Goal: Task Accomplishment & Management: Use online tool/utility

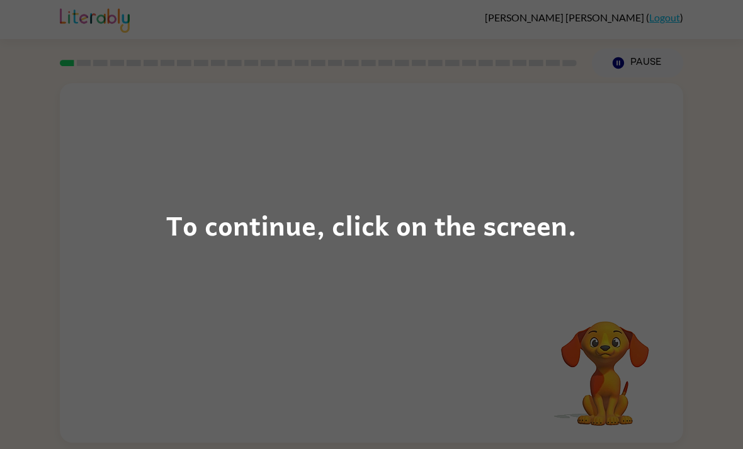
click at [207, 190] on div "To continue, click on the screen." at bounding box center [371, 224] width 743 height 449
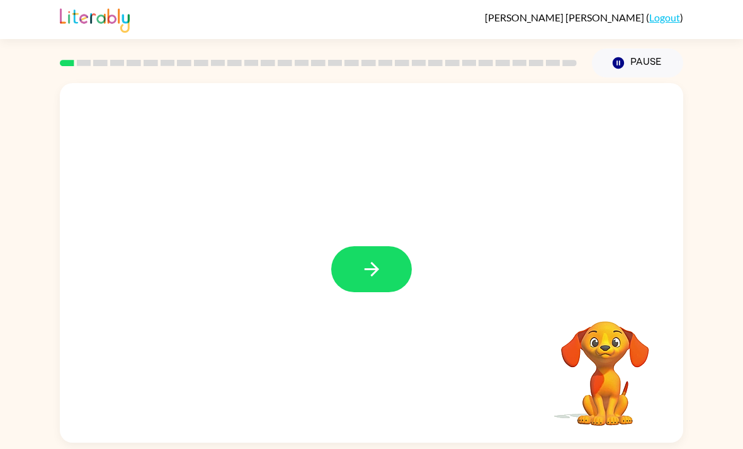
click at [361, 269] on icon "button" at bounding box center [372, 269] width 22 height 22
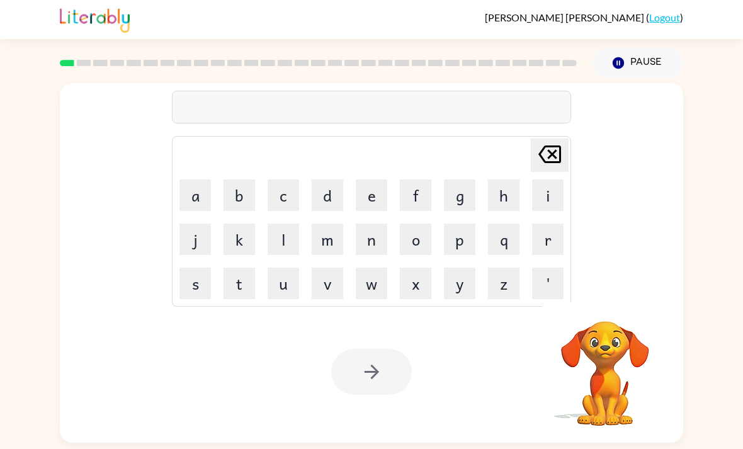
click at [241, 194] on button "b" at bounding box center [240, 196] width 32 height 32
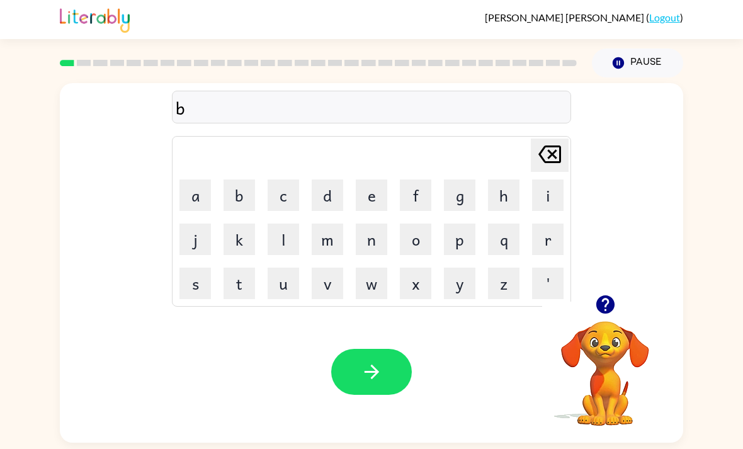
click at [418, 244] on button "o" at bounding box center [416, 240] width 32 height 32
click at [546, 250] on button "r" at bounding box center [548, 240] width 32 height 32
click at [323, 190] on button "d" at bounding box center [328, 196] width 32 height 32
click at [367, 196] on button "e" at bounding box center [372, 196] width 32 height 32
click at [545, 240] on button "r" at bounding box center [548, 240] width 32 height 32
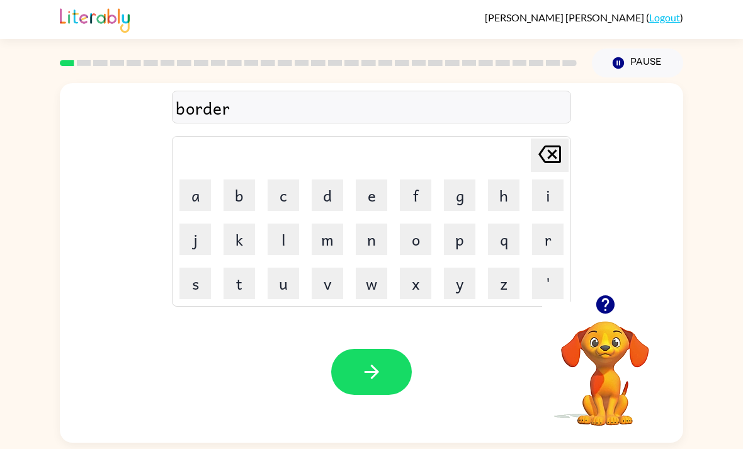
click at [349, 393] on button "button" at bounding box center [371, 372] width 81 height 46
click at [557, 246] on button "r" at bounding box center [548, 240] width 32 height 32
click at [412, 244] on button "o" at bounding box center [416, 240] width 32 height 32
click at [321, 200] on button "d" at bounding box center [328, 196] width 32 height 32
click at [382, 249] on button "n" at bounding box center [372, 240] width 32 height 32
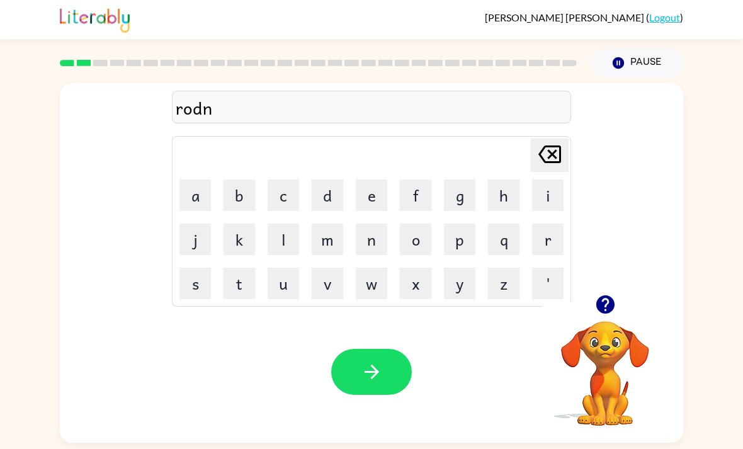
click at [548, 159] on icon "[PERSON_NAME] last character input" at bounding box center [550, 154] width 30 height 30
click at [362, 241] on button "n" at bounding box center [372, 240] width 32 height 32
click at [366, 190] on button "e" at bounding box center [372, 196] width 32 height 32
click at [553, 161] on icon "[PERSON_NAME] last character input" at bounding box center [550, 154] width 30 height 30
click at [553, 160] on icon "[PERSON_NAME] last character input" at bounding box center [550, 154] width 30 height 30
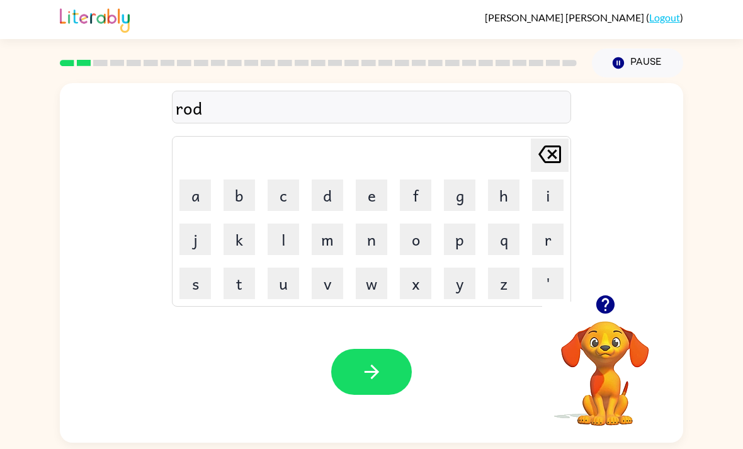
click at [362, 199] on button "e" at bounding box center [372, 196] width 32 height 32
click at [543, 157] on icon "[PERSON_NAME] last character input" at bounding box center [550, 154] width 30 height 30
click at [543, 156] on icon "[PERSON_NAME] last character input" at bounding box center [550, 154] width 30 height 30
click at [564, 150] on icon "[PERSON_NAME] last character input" at bounding box center [550, 154] width 30 height 30
click at [199, 196] on button "a" at bounding box center [196, 196] width 32 height 32
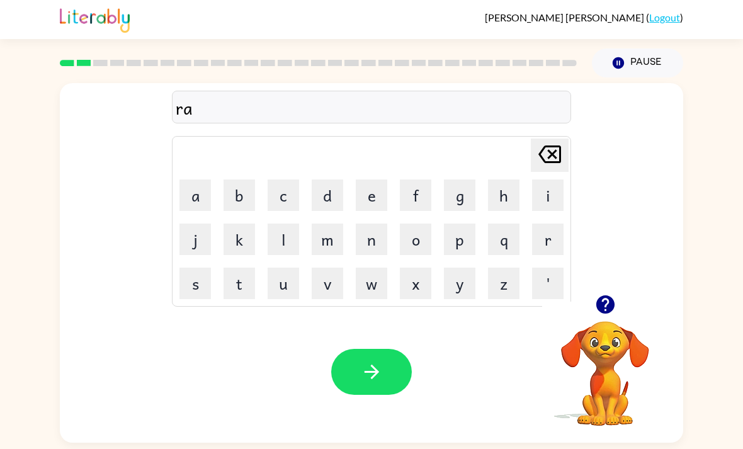
click at [414, 238] on button "o" at bounding box center [416, 240] width 32 height 32
click at [553, 160] on icon "[PERSON_NAME] last character input" at bounding box center [550, 154] width 30 height 30
click at [553, 159] on icon at bounding box center [550, 155] width 23 height 18
click at [419, 238] on button "o" at bounding box center [416, 240] width 32 height 32
click at [608, 348] on video "Your browser must support playing .mp4 files to use Literably. Please try using…" at bounding box center [605, 365] width 126 height 126
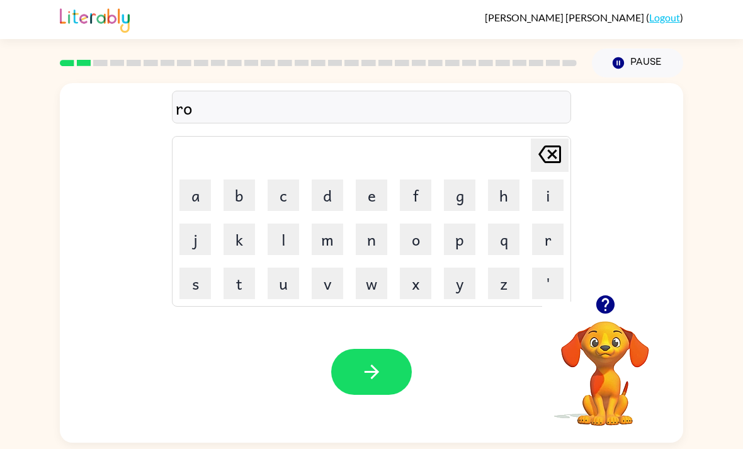
click at [605, 321] on button "button" at bounding box center [606, 305] width 32 height 32
click at [552, 154] on icon "[PERSON_NAME] last character input" at bounding box center [550, 154] width 30 height 30
click at [188, 185] on button "a" at bounding box center [196, 196] width 32 height 32
click at [416, 239] on button "o" at bounding box center [416, 240] width 32 height 32
click at [373, 241] on button "n" at bounding box center [372, 240] width 32 height 32
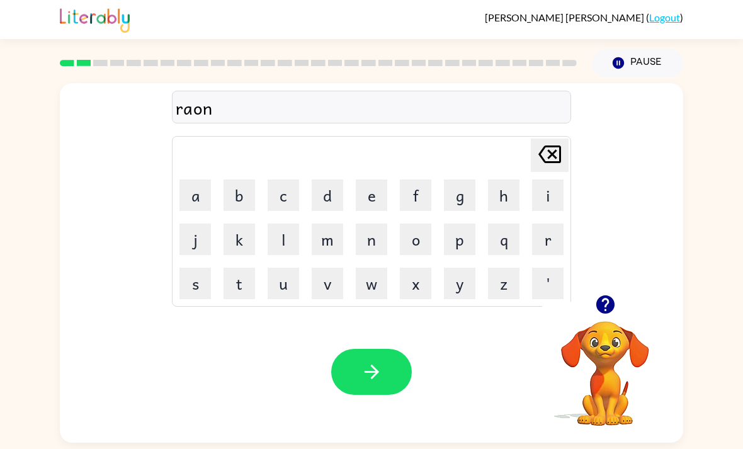
click at [362, 364] on button "button" at bounding box center [371, 372] width 81 height 46
click at [340, 245] on button "m" at bounding box center [328, 240] width 32 height 32
click at [278, 287] on button "u" at bounding box center [284, 284] width 32 height 32
click at [190, 297] on button "s" at bounding box center [196, 284] width 32 height 32
click at [495, 197] on button "h" at bounding box center [504, 196] width 32 height 32
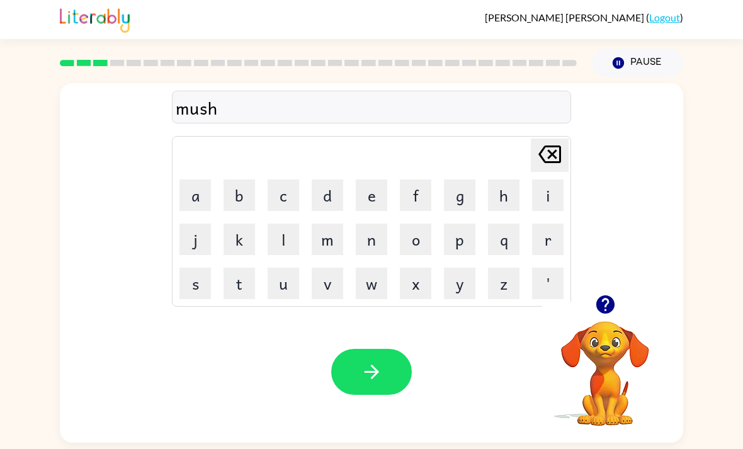
click at [375, 195] on button "e" at bounding box center [372, 196] width 32 height 32
click at [373, 249] on button "n" at bounding box center [372, 240] width 32 height 32
click at [355, 361] on button "button" at bounding box center [371, 372] width 81 height 46
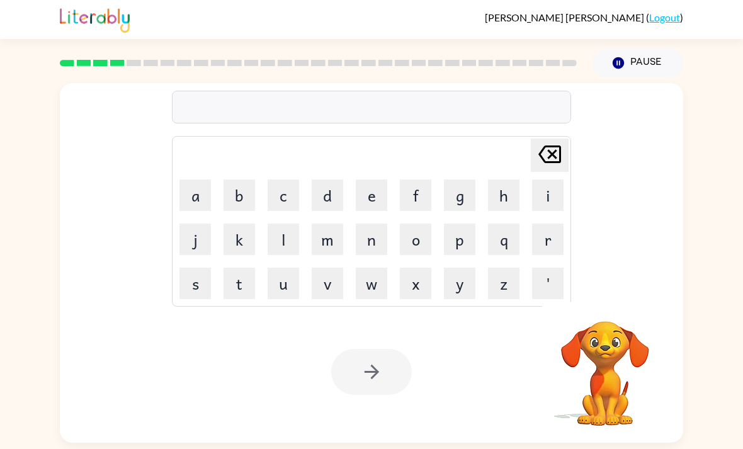
click at [241, 287] on button "t" at bounding box center [240, 284] width 32 height 32
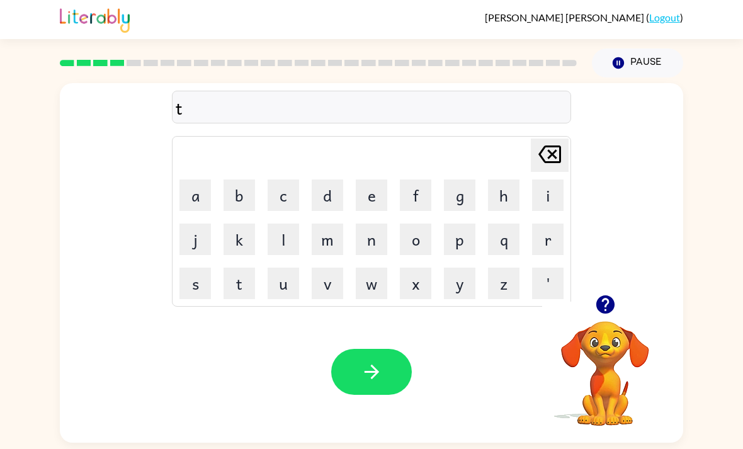
click at [552, 159] on icon at bounding box center [550, 155] width 23 height 18
click at [243, 299] on button "t" at bounding box center [240, 284] width 32 height 32
click at [285, 195] on button "c" at bounding box center [284, 196] width 32 height 32
click at [517, 209] on button "h" at bounding box center [504, 196] width 32 height 32
click at [200, 211] on button "a" at bounding box center [196, 196] width 32 height 32
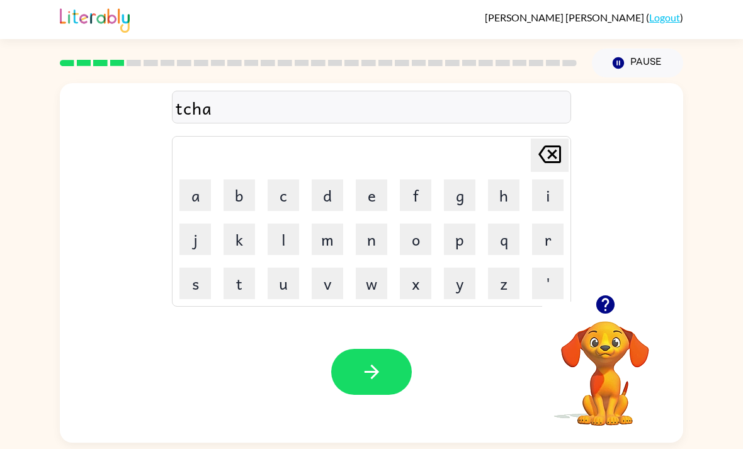
click at [364, 244] on button "n" at bounding box center [372, 240] width 32 height 32
click at [545, 159] on icon "[PERSON_NAME] last character input" at bounding box center [550, 154] width 30 height 30
click at [544, 159] on icon "[PERSON_NAME] last character input" at bounding box center [550, 154] width 30 height 30
click at [548, 158] on icon "[PERSON_NAME] last character input" at bounding box center [550, 154] width 30 height 30
click at [548, 157] on icon "[PERSON_NAME] last character input" at bounding box center [550, 154] width 30 height 30
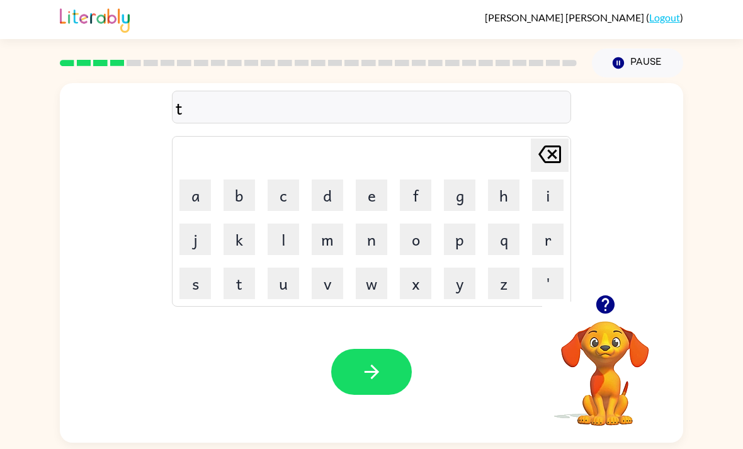
click at [195, 196] on button "a" at bounding box center [196, 196] width 32 height 32
click at [369, 245] on button "n" at bounding box center [372, 240] width 32 height 32
click at [544, 158] on icon "[PERSON_NAME] last character input" at bounding box center [550, 154] width 30 height 30
click at [299, 202] on button "c" at bounding box center [284, 196] width 32 height 32
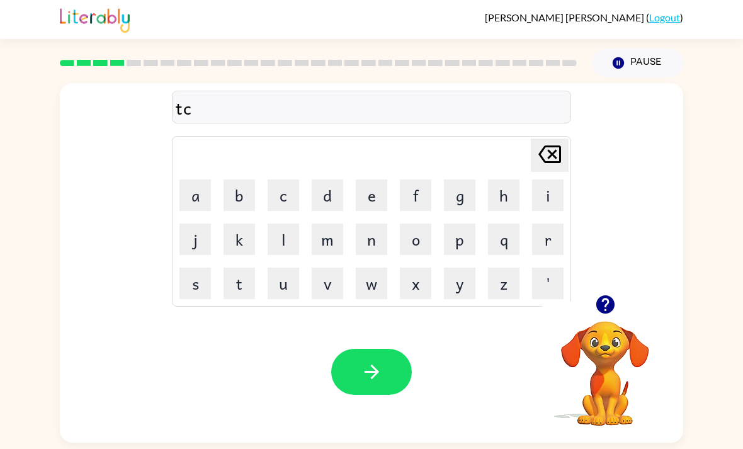
click at [514, 190] on button "h" at bounding box center [504, 196] width 32 height 32
click at [193, 196] on button "a" at bounding box center [196, 196] width 32 height 32
click at [387, 249] on button "n" at bounding box center [372, 240] width 32 height 32
click at [380, 377] on icon "button" at bounding box center [372, 372] width 22 height 22
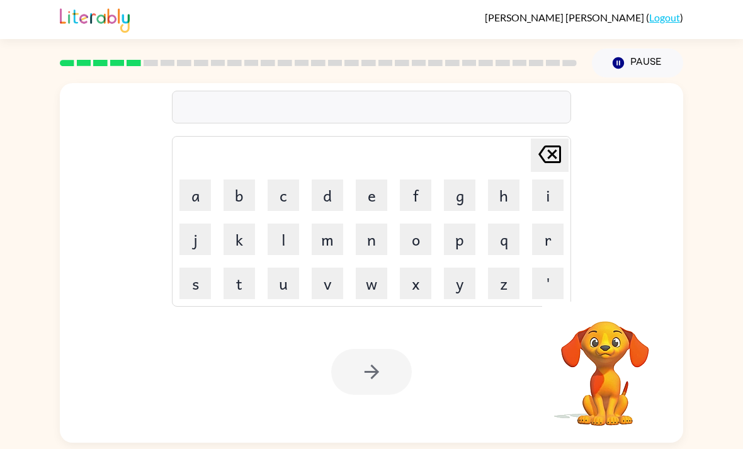
click at [335, 195] on button "d" at bounding box center [328, 196] width 32 height 32
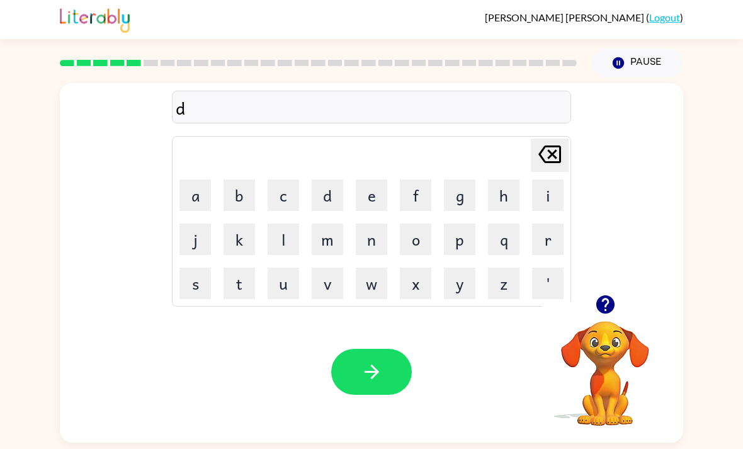
click at [364, 205] on button "e" at bounding box center [372, 196] width 32 height 32
click at [413, 188] on button "f" at bounding box center [416, 196] width 32 height 32
click at [378, 197] on button "e" at bounding box center [372, 196] width 32 height 32
click at [367, 244] on button "n" at bounding box center [372, 240] width 32 height 32
click at [194, 286] on button "s" at bounding box center [196, 284] width 32 height 32
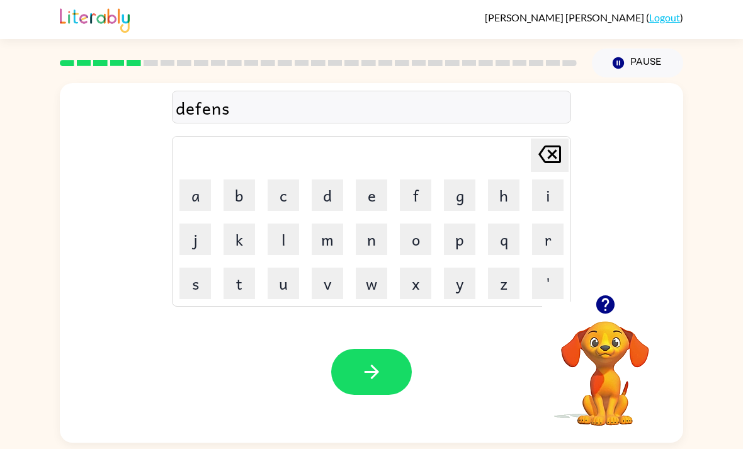
click at [582, 347] on video "Your browser must support playing .mp4 files to use Literably. Please try using…" at bounding box center [605, 365] width 126 height 126
click at [593, 335] on video "Your browser must support playing .mp4 files to use Literably. Please try using…" at bounding box center [605, 365] width 126 height 126
click at [597, 321] on button "button" at bounding box center [606, 305] width 32 height 32
click at [552, 198] on button "i" at bounding box center [548, 196] width 32 height 32
click at [361, 238] on button "n" at bounding box center [372, 240] width 32 height 32
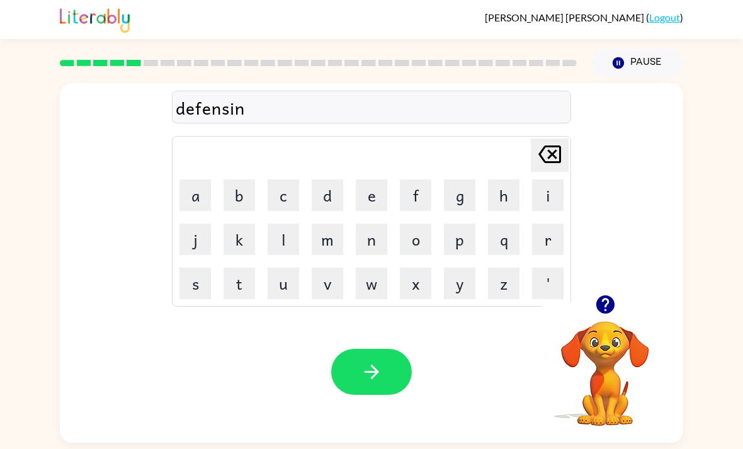
click at [373, 365] on button "button" at bounding box center [371, 372] width 81 height 46
click at [318, 290] on button "v" at bounding box center [328, 284] width 32 height 32
click at [195, 196] on button "a" at bounding box center [196, 196] width 32 height 32
click at [273, 192] on button "c" at bounding box center [284, 196] width 32 height 32
click at [190, 284] on button "s" at bounding box center [196, 284] width 32 height 32
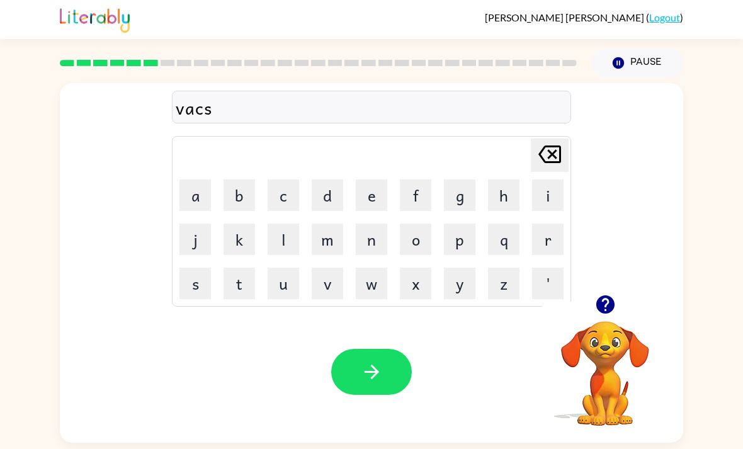
click at [506, 197] on button "h" at bounding box center [504, 196] width 32 height 32
click at [536, 195] on button "i" at bounding box center [548, 196] width 32 height 32
click at [374, 248] on button "n" at bounding box center [372, 240] width 32 height 32
click at [384, 384] on button "button" at bounding box center [371, 372] width 81 height 46
click at [461, 241] on button "p" at bounding box center [460, 240] width 32 height 32
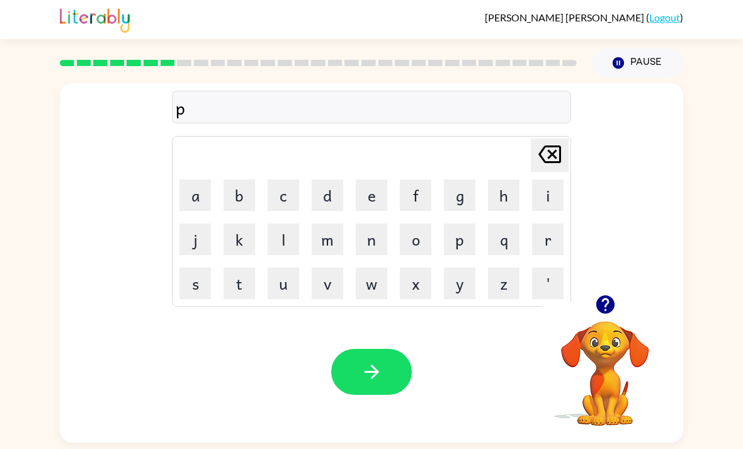
click at [287, 280] on button "u" at bounding box center [284, 284] width 32 height 32
click at [243, 289] on button "t" at bounding box center [240, 284] width 32 height 32
click at [424, 246] on button "o" at bounding box center [416, 240] width 32 height 32
click at [282, 246] on button "l" at bounding box center [284, 240] width 32 height 32
click at [384, 382] on button "button" at bounding box center [371, 372] width 81 height 46
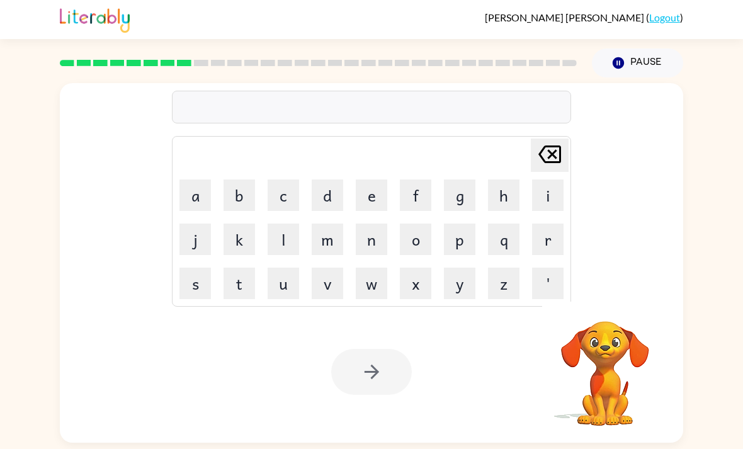
click at [330, 249] on button "m" at bounding box center [328, 240] width 32 height 32
click at [552, 196] on button "i" at bounding box center [548, 196] width 32 height 32
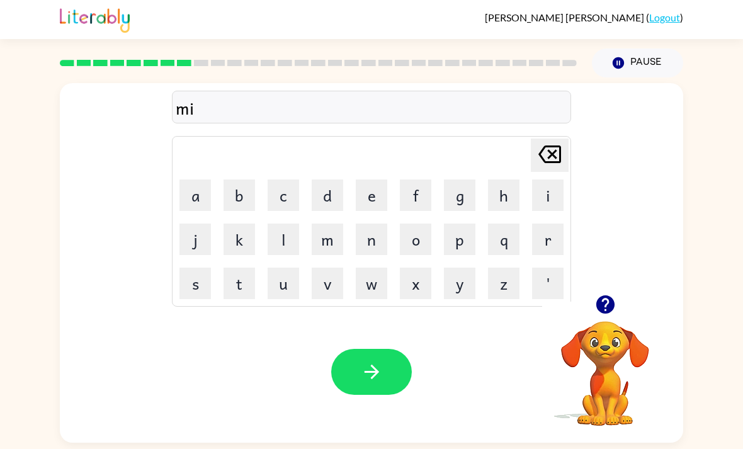
click at [553, 246] on button "r" at bounding box center [548, 240] width 32 height 32
click at [282, 202] on button "c" at bounding box center [284, 196] width 32 height 32
click at [415, 243] on button "o" at bounding box center [416, 240] width 32 height 32
click at [285, 246] on button "l" at bounding box center [284, 240] width 32 height 32
click at [547, 161] on icon "[PERSON_NAME] last character input" at bounding box center [550, 154] width 30 height 30
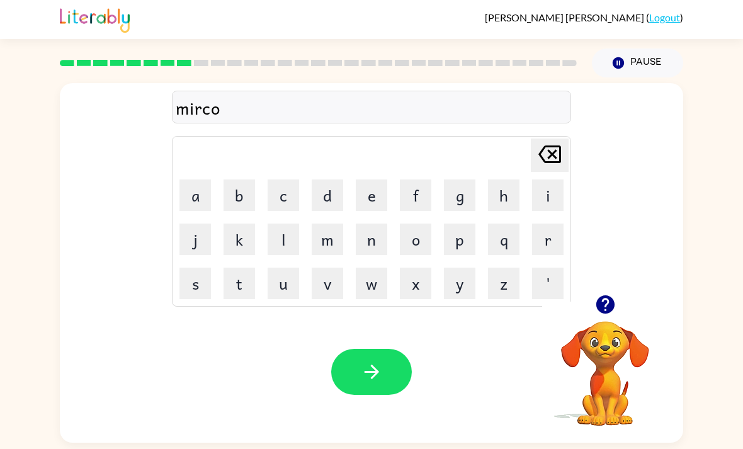
click at [547, 160] on icon "[PERSON_NAME] last character input" at bounding box center [550, 154] width 30 height 30
click at [232, 244] on button "k" at bounding box center [240, 240] width 32 height 32
click at [552, 161] on icon "[PERSON_NAME] last character input" at bounding box center [550, 154] width 30 height 30
click at [422, 243] on button "o" at bounding box center [416, 240] width 32 height 32
click at [278, 245] on button "l" at bounding box center [284, 240] width 32 height 32
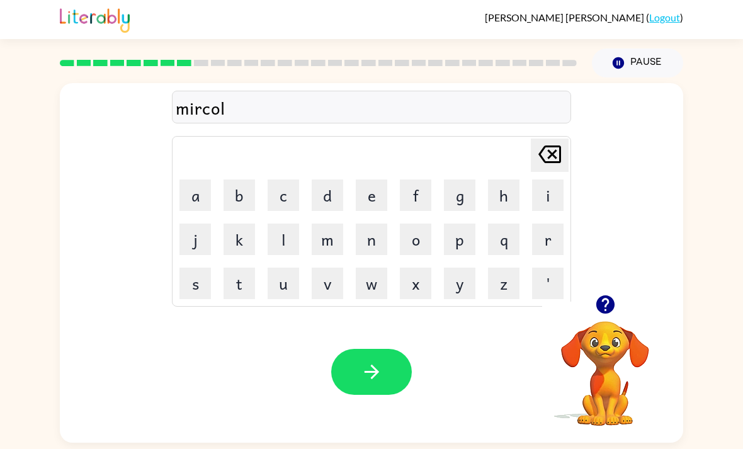
click at [391, 373] on button "button" at bounding box center [371, 372] width 81 height 46
click at [600, 314] on icon "button" at bounding box center [605, 304] width 18 height 18
click at [327, 237] on button "m" at bounding box center [328, 240] width 32 height 32
click at [548, 197] on button "i" at bounding box center [548, 196] width 32 height 32
click at [323, 189] on button "d" at bounding box center [328, 196] width 32 height 32
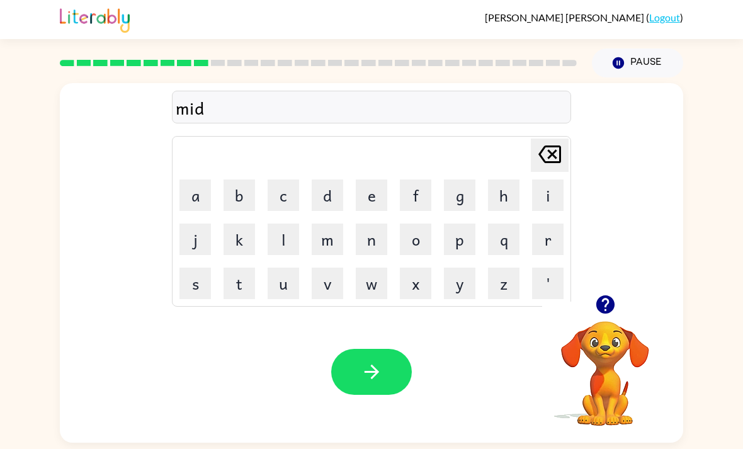
click at [326, 234] on button "m" at bounding box center [328, 240] width 32 height 32
click at [699, 406] on div "midm Delete Delete last character input a b c d e f g h i j k l m n o p q r s t…" at bounding box center [371, 259] width 743 height 365
click at [415, 239] on button "o" at bounding box center [416, 240] width 32 height 32
click at [544, 244] on button "r" at bounding box center [548, 240] width 32 height 32
click at [287, 292] on button "u" at bounding box center [284, 284] width 32 height 32
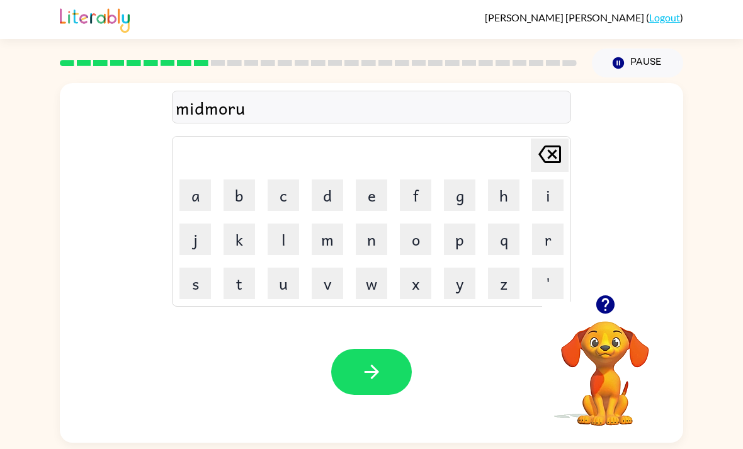
click at [550, 155] on icon at bounding box center [550, 155] width 23 height 18
click at [361, 249] on button "n" at bounding box center [372, 240] width 32 height 32
click at [542, 198] on button "i" at bounding box center [548, 196] width 32 height 32
click at [370, 248] on button "n" at bounding box center [372, 240] width 32 height 32
click at [445, 198] on button "g" at bounding box center [460, 196] width 32 height 32
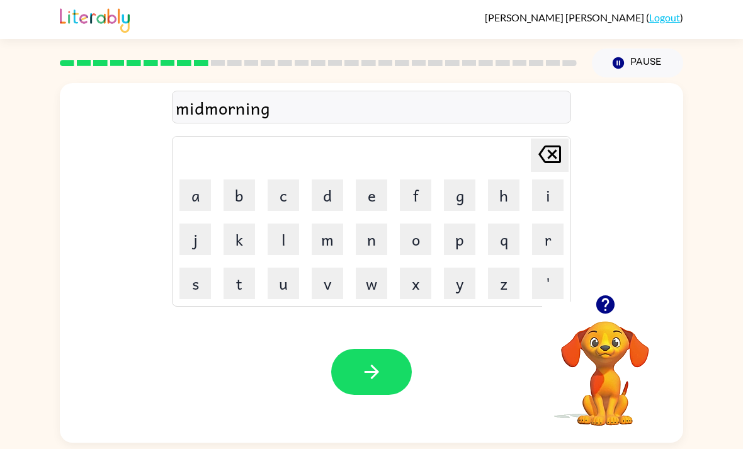
click at [362, 382] on icon "button" at bounding box center [372, 372] width 22 height 22
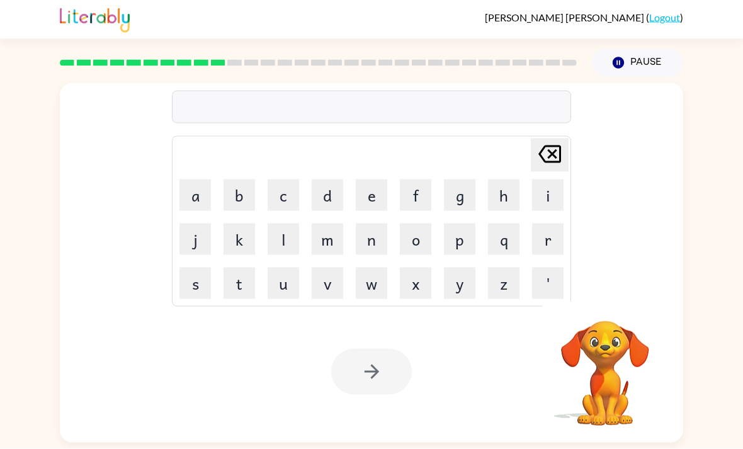
scroll to position [40, 0]
